Goal: Check status

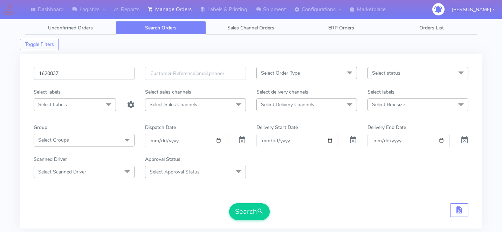
click at [108, 71] on input "1620837" at bounding box center [84, 73] width 101 height 13
paste input "1619146"
type input "1619146"
click at [255, 211] on button "Search" at bounding box center [249, 211] width 41 height 17
click at [313, 194] on form "1619146 Select Order Type Select All MEALS ATAVI One Off Pasta Club Gift Kit Ev…" at bounding box center [251, 143] width 434 height 153
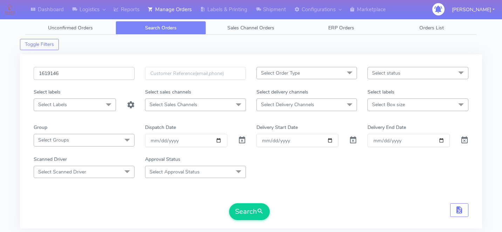
click at [84, 67] on input "1619146" at bounding box center [84, 73] width 101 height 13
click at [84, 71] on input "1619146" at bounding box center [84, 73] width 101 height 13
paste input "1619569"
type input "1619569"
click at [249, 205] on button "Search" at bounding box center [249, 211] width 41 height 17
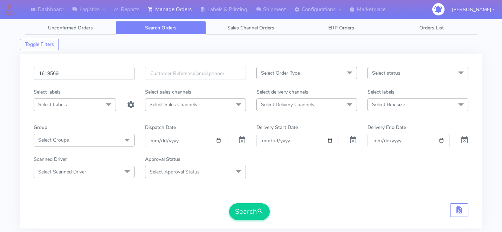
click at [88, 73] on input "1619569" at bounding box center [84, 73] width 101 height 13
paste input "1622211"
type input "1622211"
click at [237, 208] on button "Search" at bounding box center [249, 211] width 41 height 17
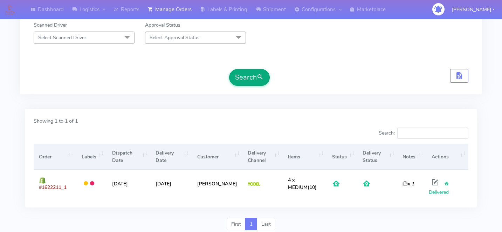
scroll to position [158, 0]
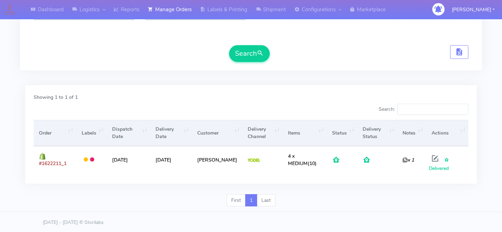
click at [322, 87] on div "Showing 1 to 1 of 1 Search: Order Labels Dispatch Date Delivery Date Customer D…" at bounding box center [250, 134] width 451 height 98
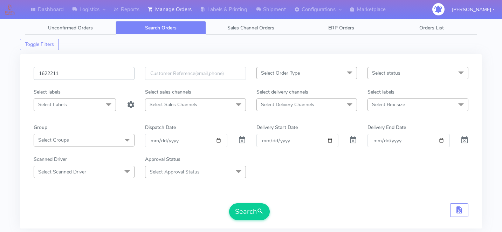
click at [76, 72] on input "1622211" at bounding box center [84, 73] width 101 height 13
paste input "1622644"
type input "1622644"
click at [242, 209] on button "Search" at bounding box center [249, 211] width 41 height 17
click at [67, 78] on input "1622644" at bounding box center [84, 73] width 101 height 13
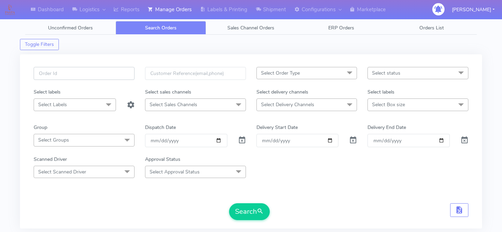
type input "V"
paste input "1620662"
type input "1620662"
click at [248, 211] on button "Search" at bounding box center [249, 211] width 41 height 17
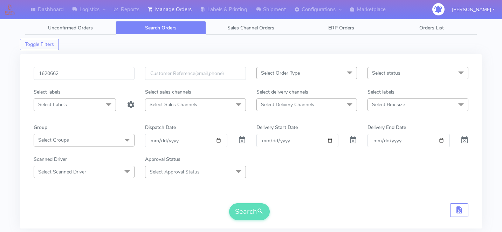
scroll to position [130, 0]
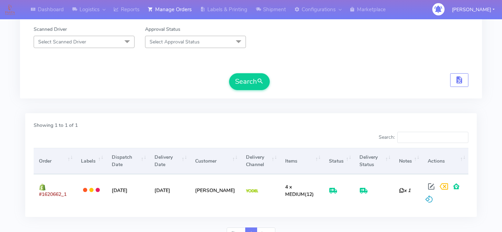
click at [299, 134] on div "Search:" at bounding box center [362, 139] width 212 height 14
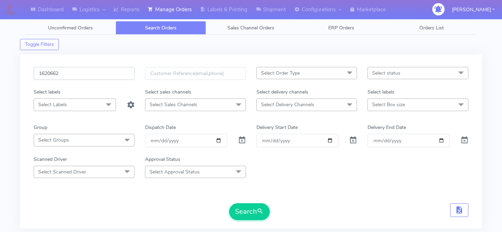
click at [92, 71] on input "1620662" at bounding box center [84, 73] width 101 height 13
paste input "1622269"
type input "1622269"
click at [253, 207] on button "Search" at bounding box center [249, 211] width 41 height 17
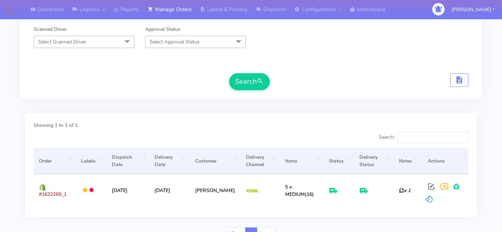
scroll to position [164, 0]
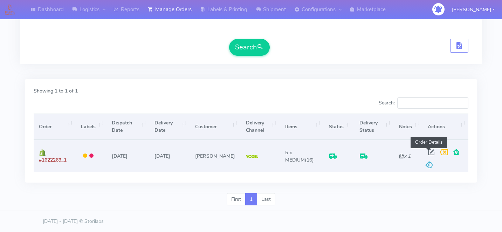
click at [429, 150] on span at bounding box center [431, 153] width 13 height 7
select select "5"
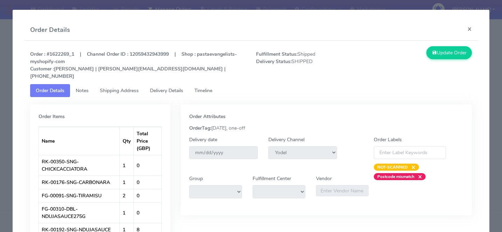
click at [217, 84] on link "Timeline" at bounding box center [203, 90] width 29 height 13
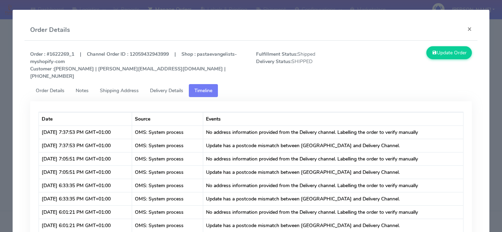
click at [163, 84] on link "Delivery Details" at bounding box center [166, 90] width 44 height 13
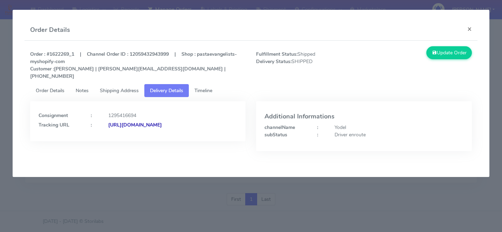
click at [208, 87] on span "Timeline" at bounding box center [203, 90] width 18 height 7
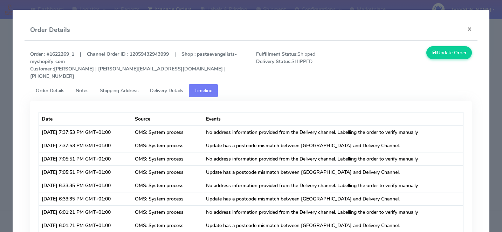
click at [178, 87] on span "Delivery Details" at bounding box center [166, 90] width 33 height 7
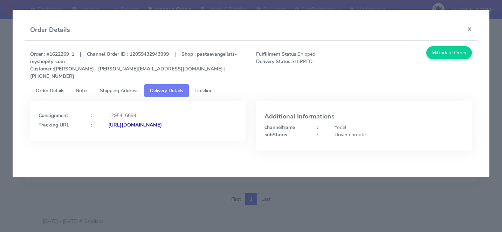
click at [149, 121] on strong "[URL][DOMAIN_NAME]" at bounding box center [135, 124] width 54 height 7
